Goal: Communication & Community: Answer question/provide support

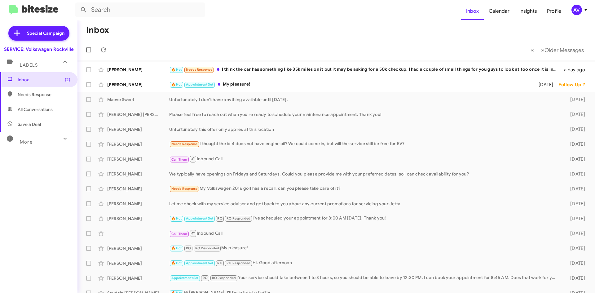
click at [579, 11] on div "AV" at bounding box center [577, 10] width 11 height 11
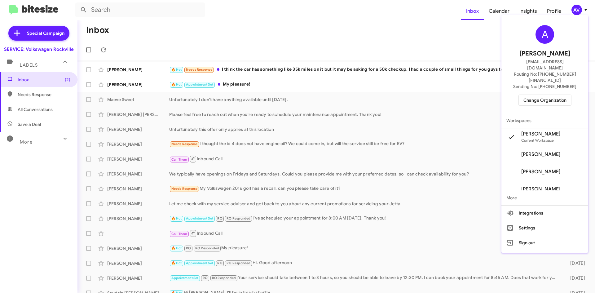
click at [565, 95] on span "Change Organization" at bounding box center [544, 100] width 43 height 11
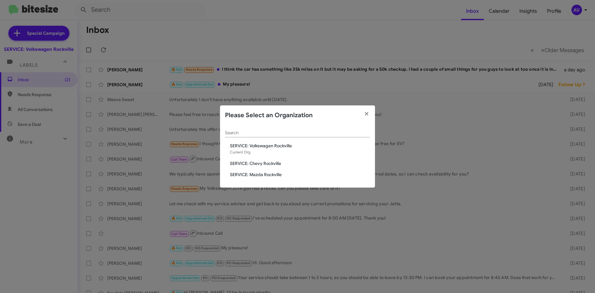
click at [255, 166] on span "SERVICE: Chevy Rockville" at bounding box center [300, 163] width 140 height 6
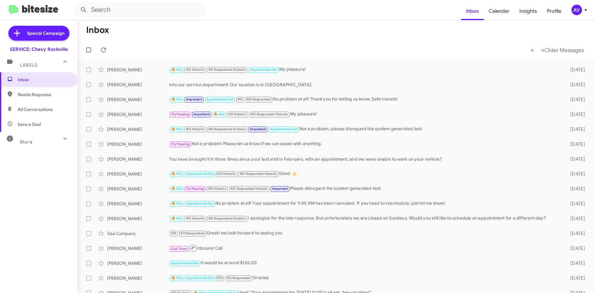
click at [582, 9] on span "AV" at bounding box center [580, 10] width 19 height 11
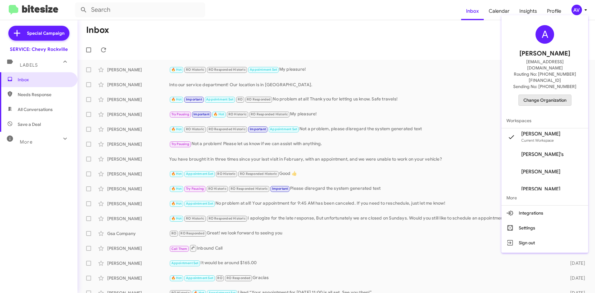
click at [541, 95] on span "Change Organization" at bounding box center [544, 100] width 43 height 11
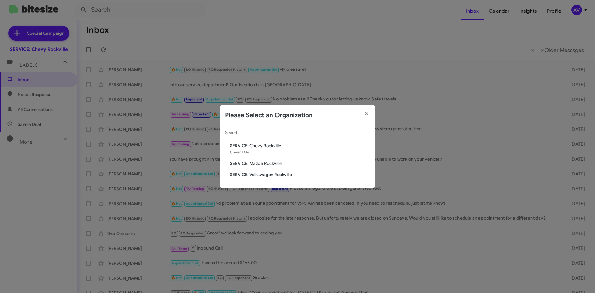
click at [256, 176] on span "SERVICE: Volkswagen Rockville" at bounding box center [300, 174] width 140 height 6
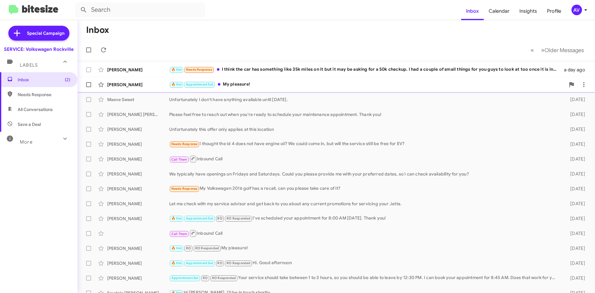
click at [244, 82] on div "🔥 Hot Appointment Set My pleasure!" at bounding box center [367, 84] width 396 height 7
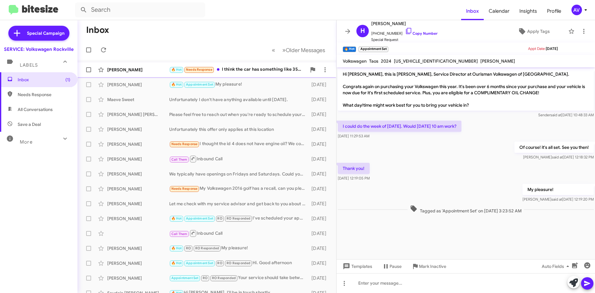
click at [267, 72] on div "🔥 Hot Needs Response I think the car has something like 35k miles on it but it …" at bounding box center [237, 69] width 137 height 7
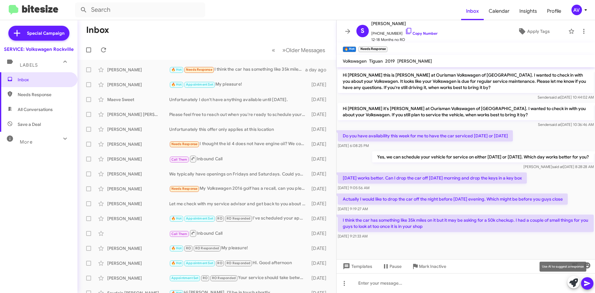
click at [573, 280] on icon at bounding box center [573, 282] width 9 height 9
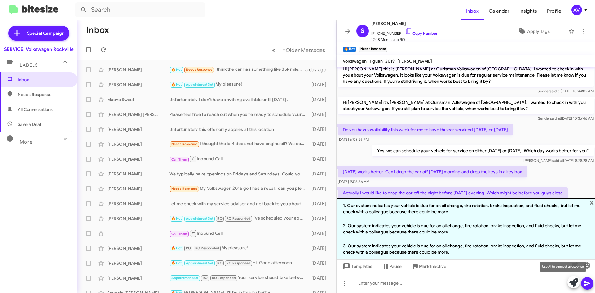
click at [571, 284] on icon at bounding box center [573, 282] width 9 height 9
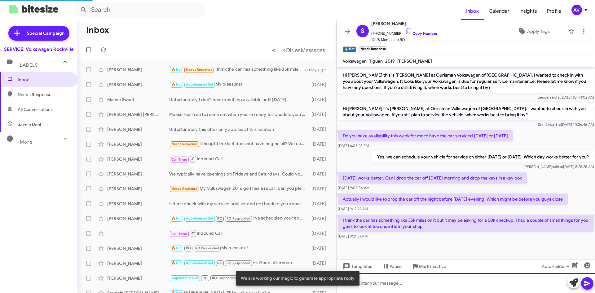
click at [453, 281] on div at bounding box center [466, 283] width 258 height 20
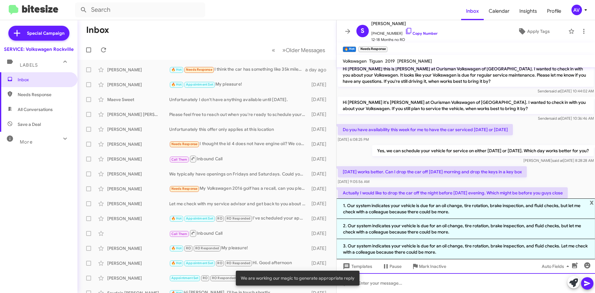
click at [377, 282] on div at bounding box center [466, 283] width 258 height 20
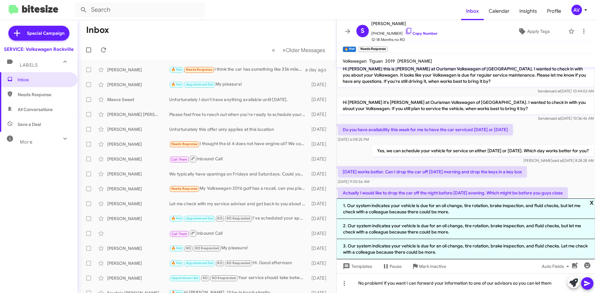
click at [592, 203] on span "x" at bounding box center [592, 201] width 4 height 7
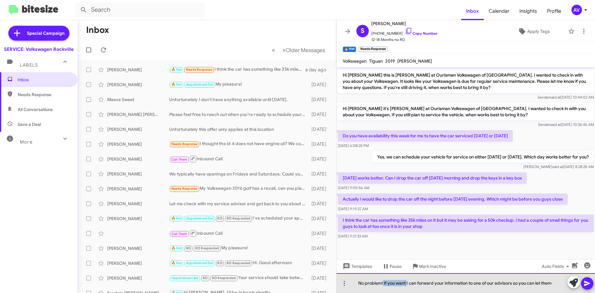
drag, startPoint x: 407, startPoint y: 283, endPoint x: 383, endPoint y: 291, distance: 25.4
click at [383, 291] on div "No problem! if you want I can forward your information to one of our advisors s…" at bounding box center [466, 283] width 258 height 20
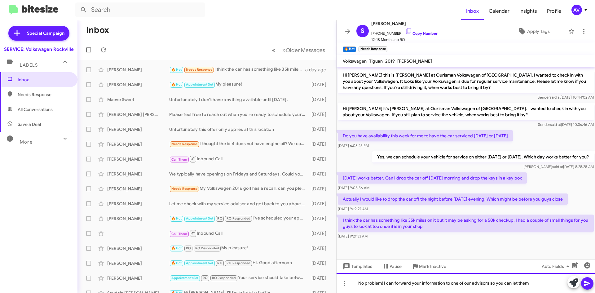
click at [538, 283] on div "No problem! I can forward your information to one of our advisors so you can le…" at bounding box center [466, 283] width 258 height 20
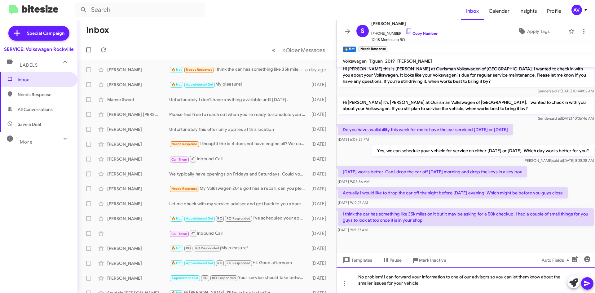
click at [472, 278] on div "No problem! I can forward your information to one of our advisors so you can le…" at bounding box center [466, 280] width 258 height 26
click at [465, 285] on div "No problem! I can forward your information to one of our service advisors so yo…" at bounding box center [466, 280] width 258 height 26
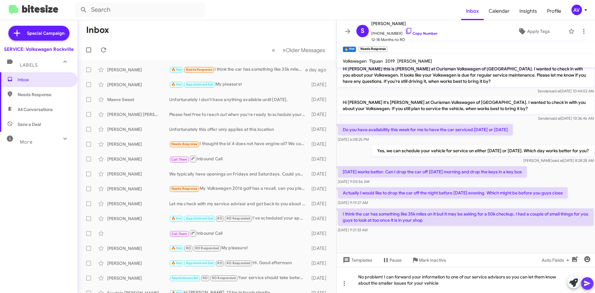
click at [589, 286] on icon at bounding box center [587, 283] width 7 height 7
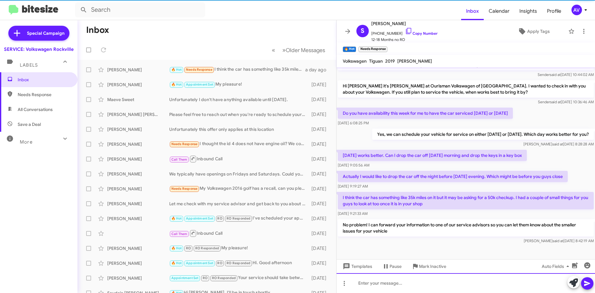
scroll to position [232, 0]
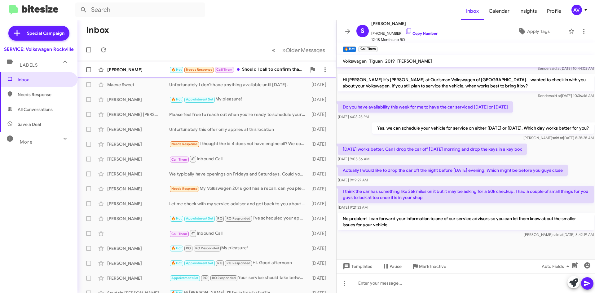
click at [253, 73] on div "🔥 Hot Needs Response Call Them Should I call to confirm that I can drop off the…" at bounding box center [237, 69] width 137 height 7
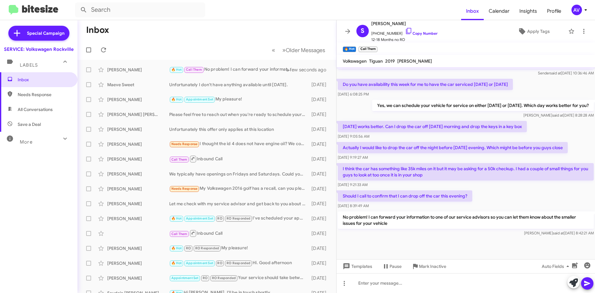
scroll to position [255, 0]
click at [405, 32] on icon at bounding box center [408, 30] width 7 height 7
